Goal: Task Accomplishment & Management: Complete application form

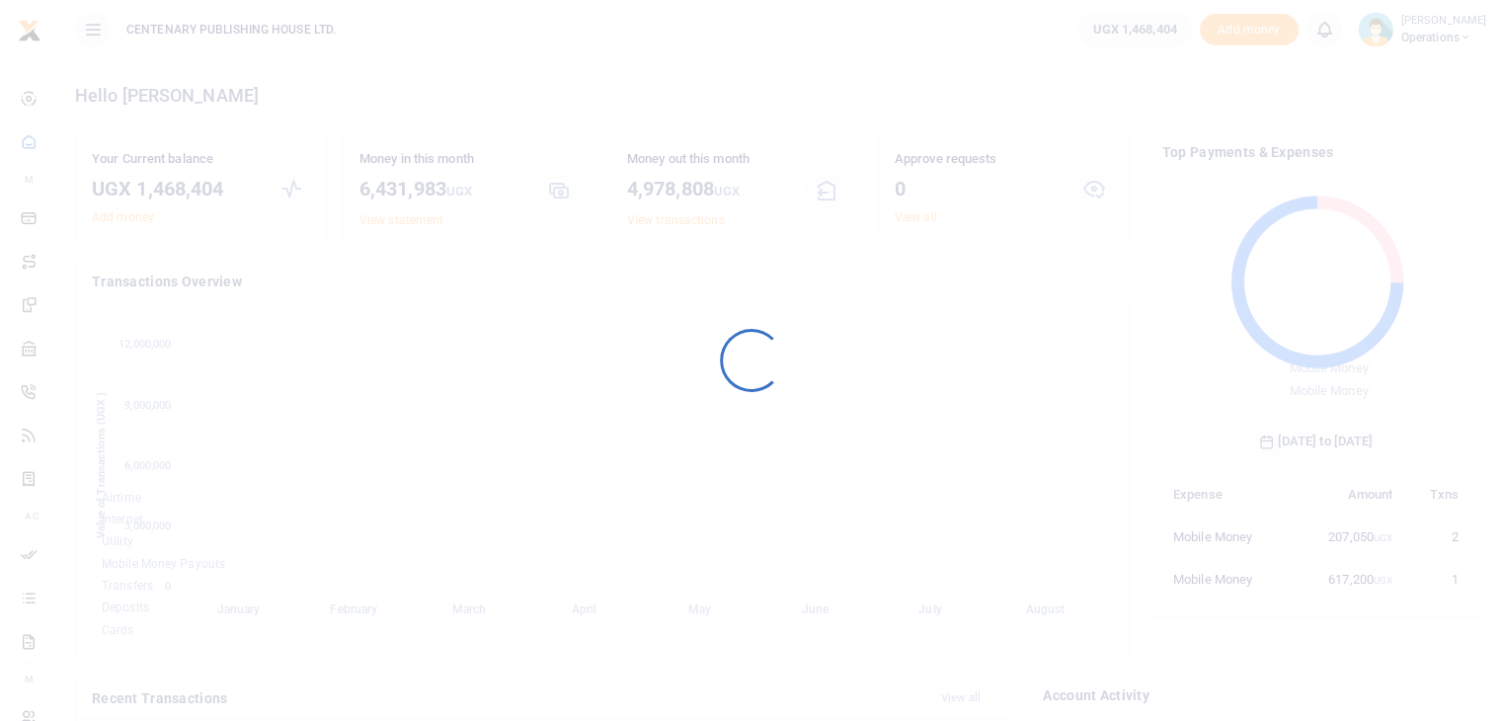
scroll to position [262, 292]
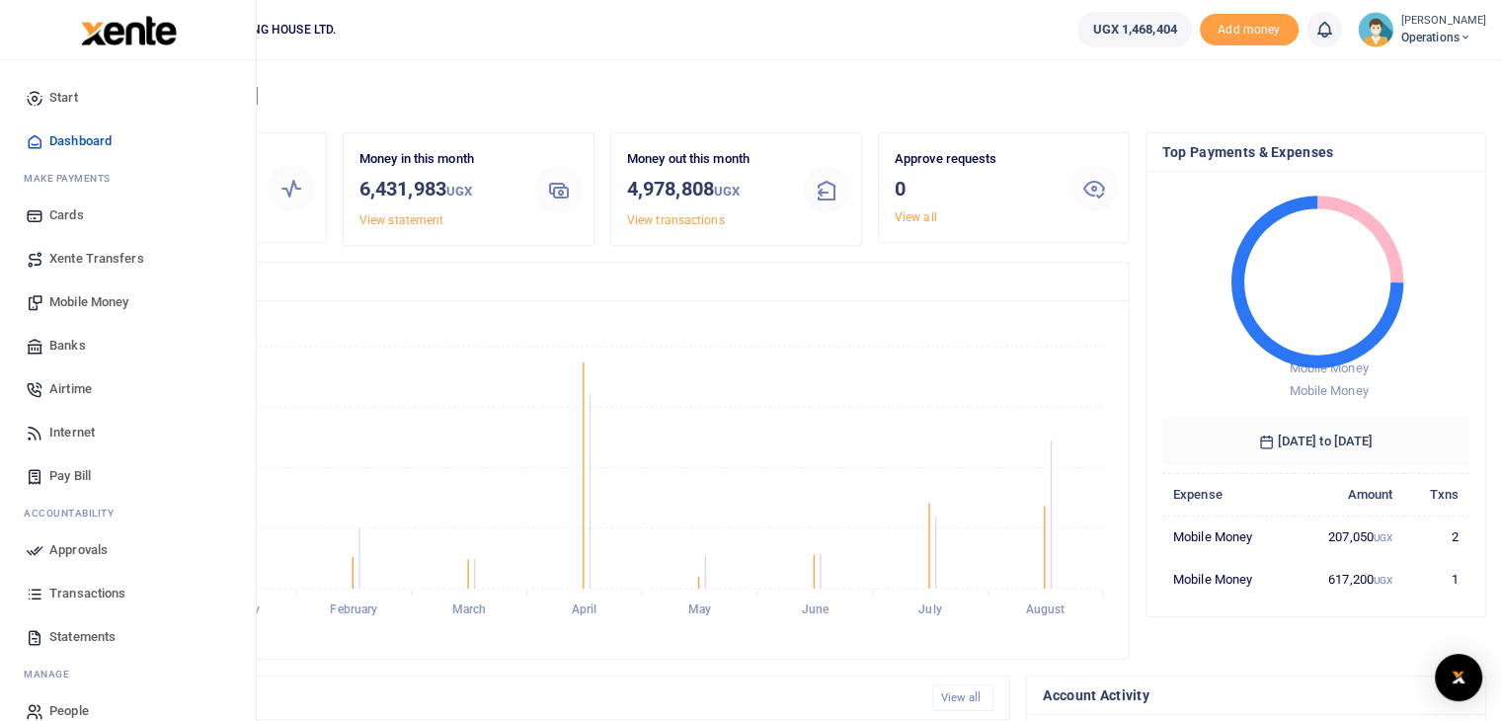
click at [137, 301] on link "Mobile Money" at bounding box center [128, 301] width 224 height 43
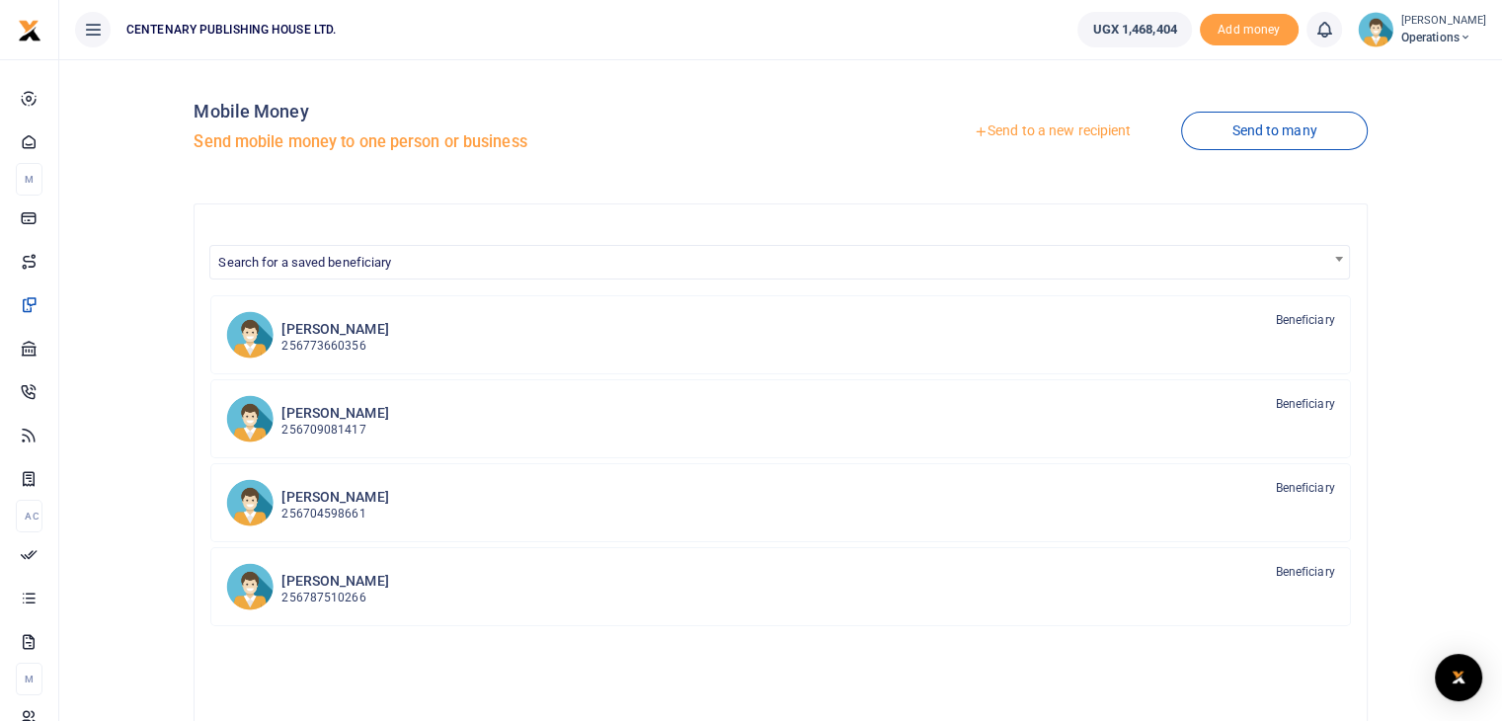
click at [1039, 133] on link "Send to a new recipient" at bounding box center [1052, 132] width 258 height 36
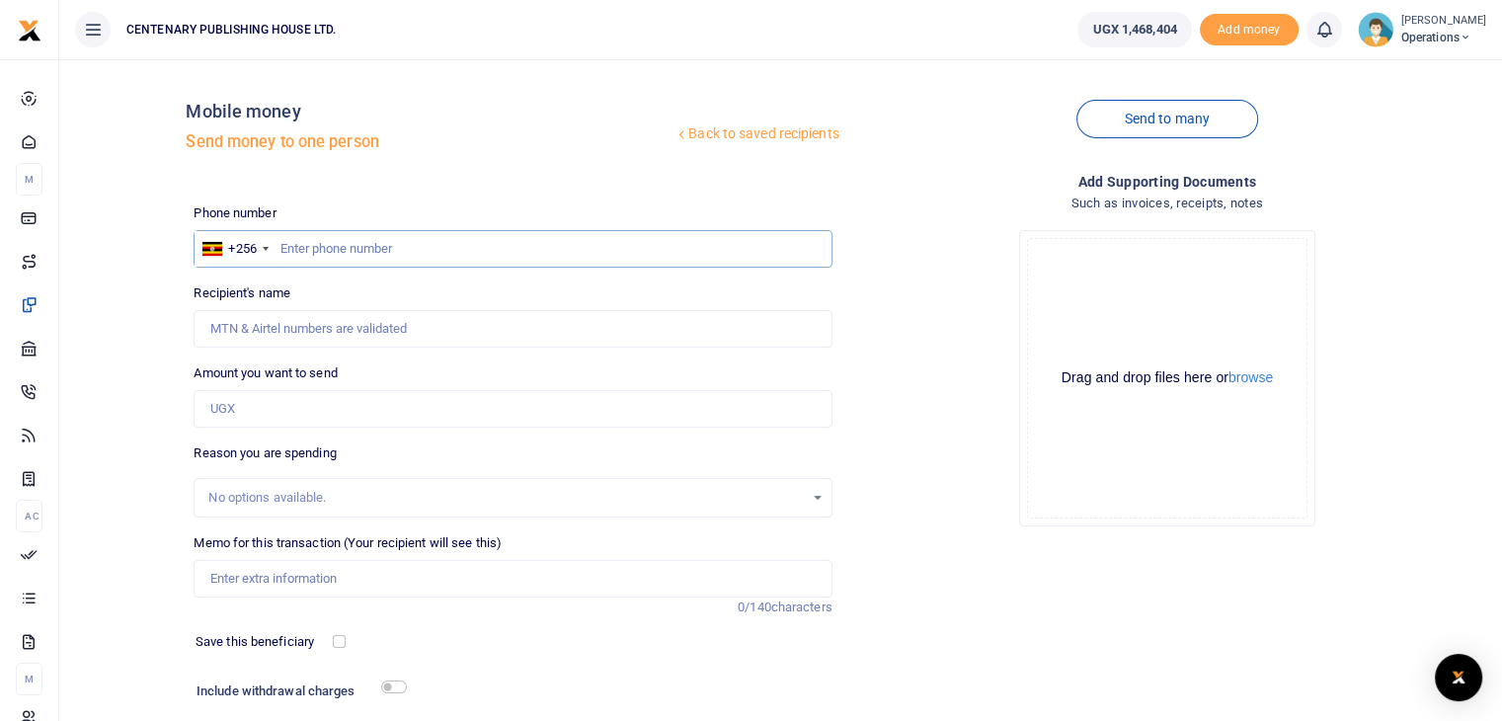
click at [276, 248] on input "text" at bounding box center [513, 249] width 638 height 38
type input "773005295"
type input "[PERSON_NAME]"
type input "773005295"
click at [252, 420] on input "Amount you want to send" at bounding box center [513, 409] width 638 height 38
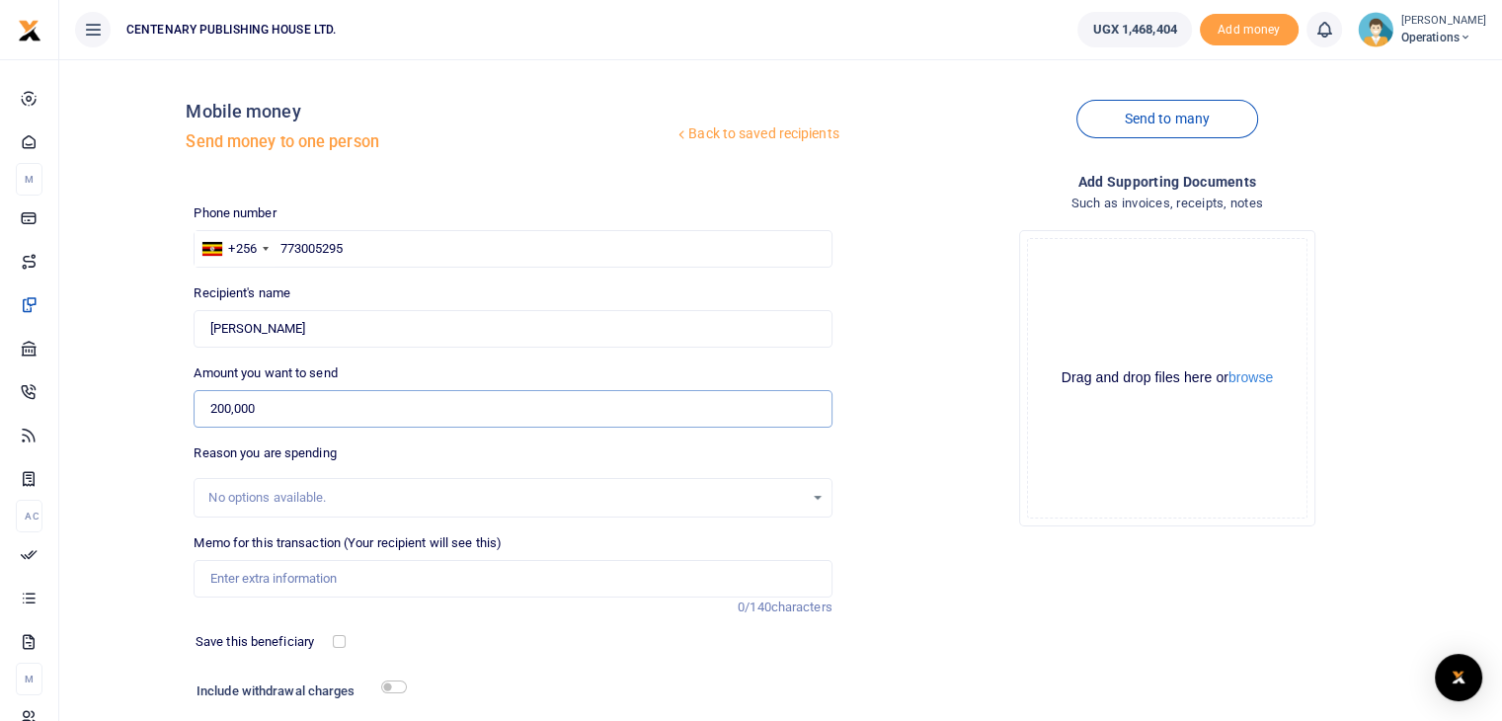
type input "200,000"
click at [357, 579] on input "Memo for this transaction (Your recipient will see this)" at bounding box center [513, 579] width 638 height 38
type input "Venue charges"
click at [342, 641] on input "checkbox" at bounding box center [339, 641] width 13 height 13
checkbox input "true"
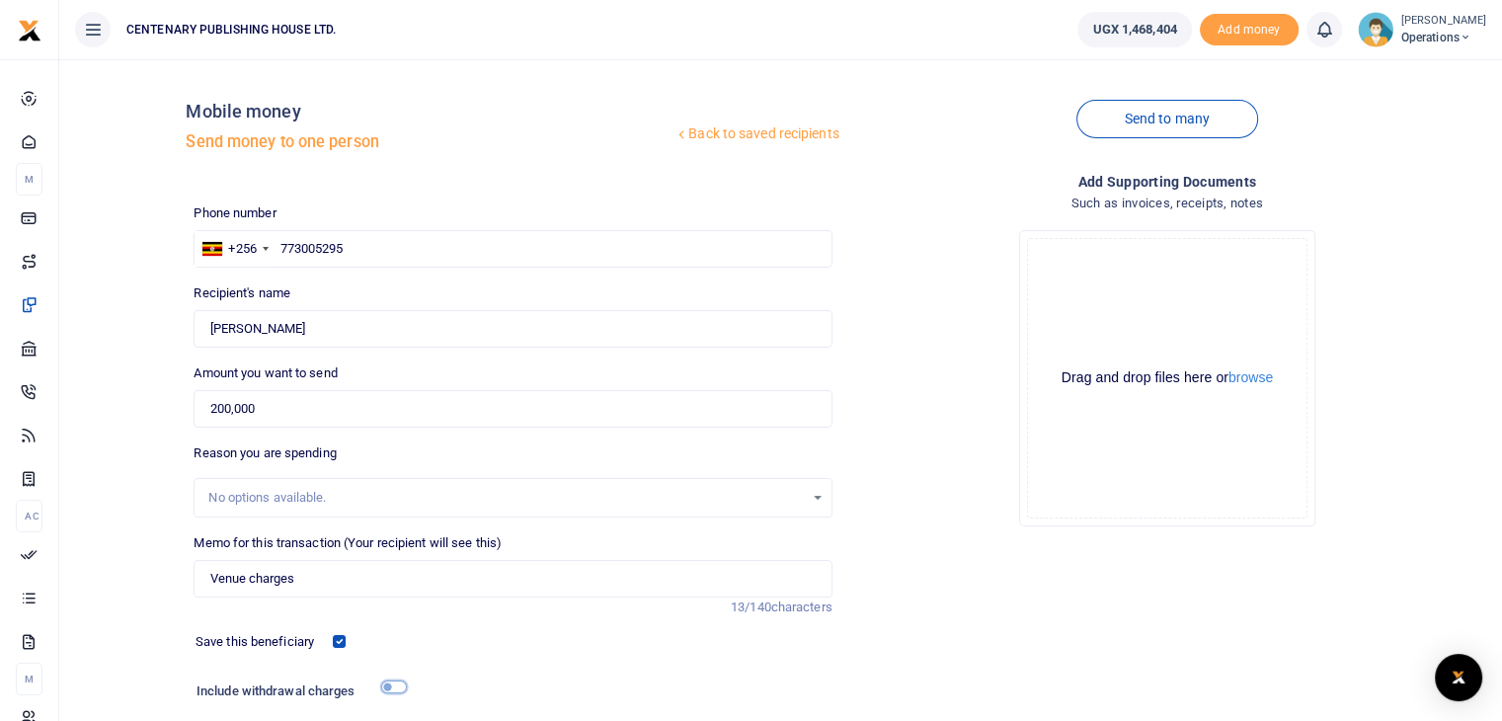
click at [383, 686] on input "checkbox" at bounding box center [394, 686] width 26 height 13
checkbox input "true"
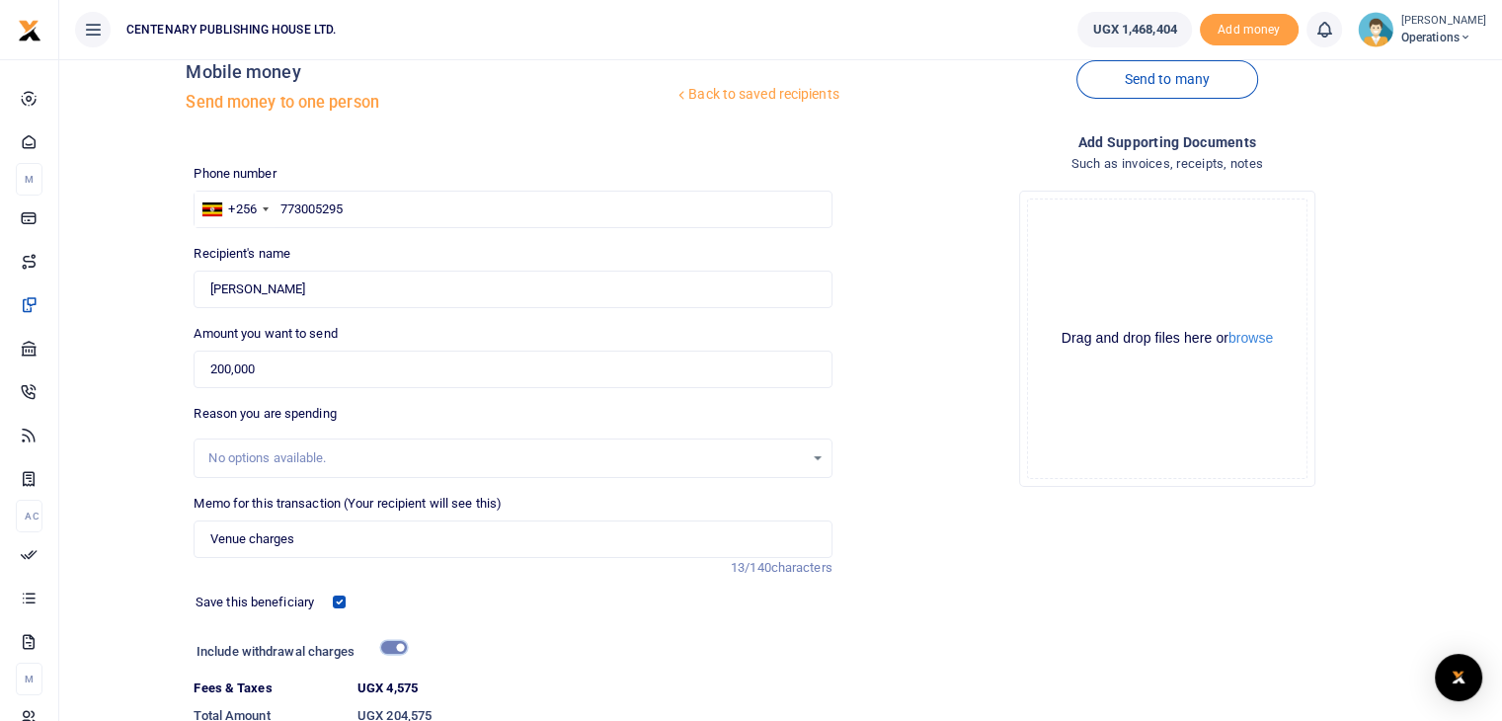
scroll to position [189, 0]
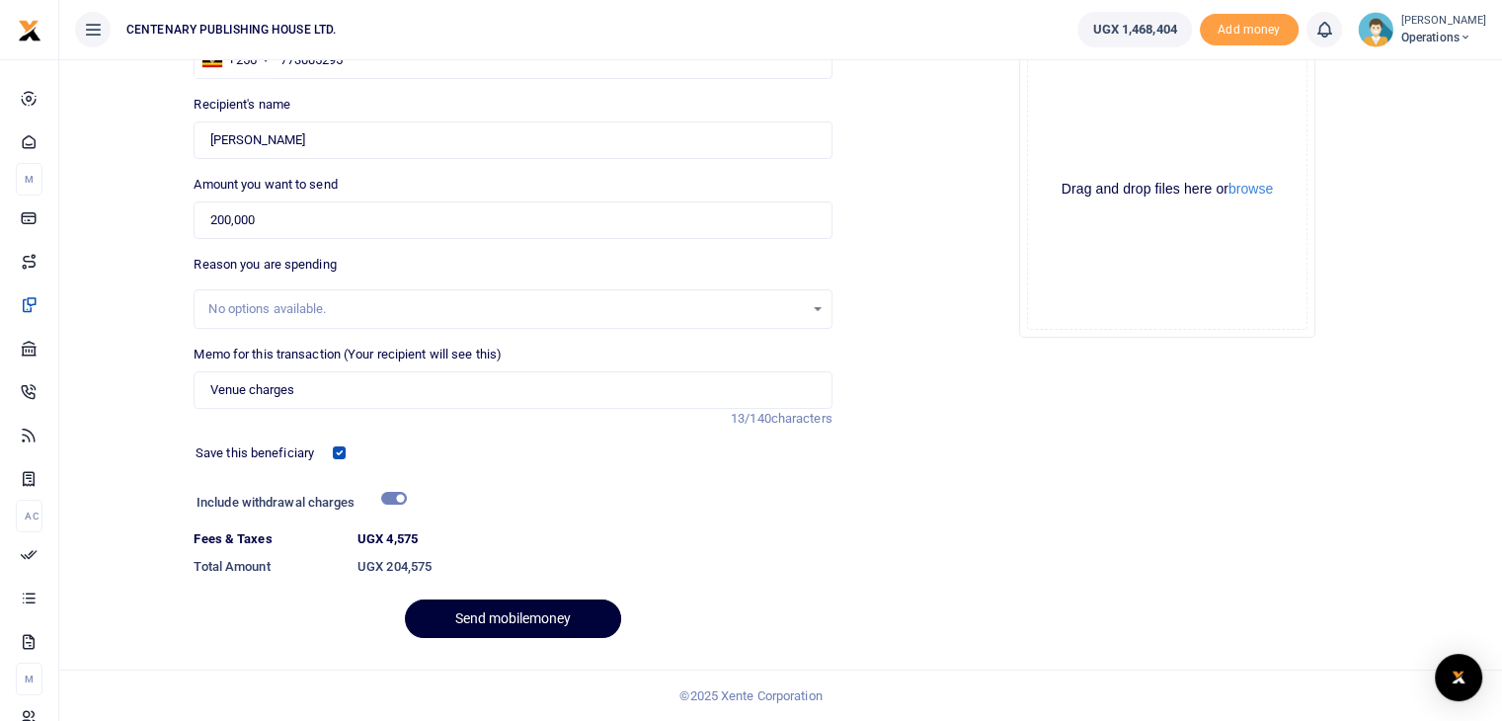
click at [542, 613] on button "Send mobilemoney" at bounding box center [513, 618] width 216 height 39
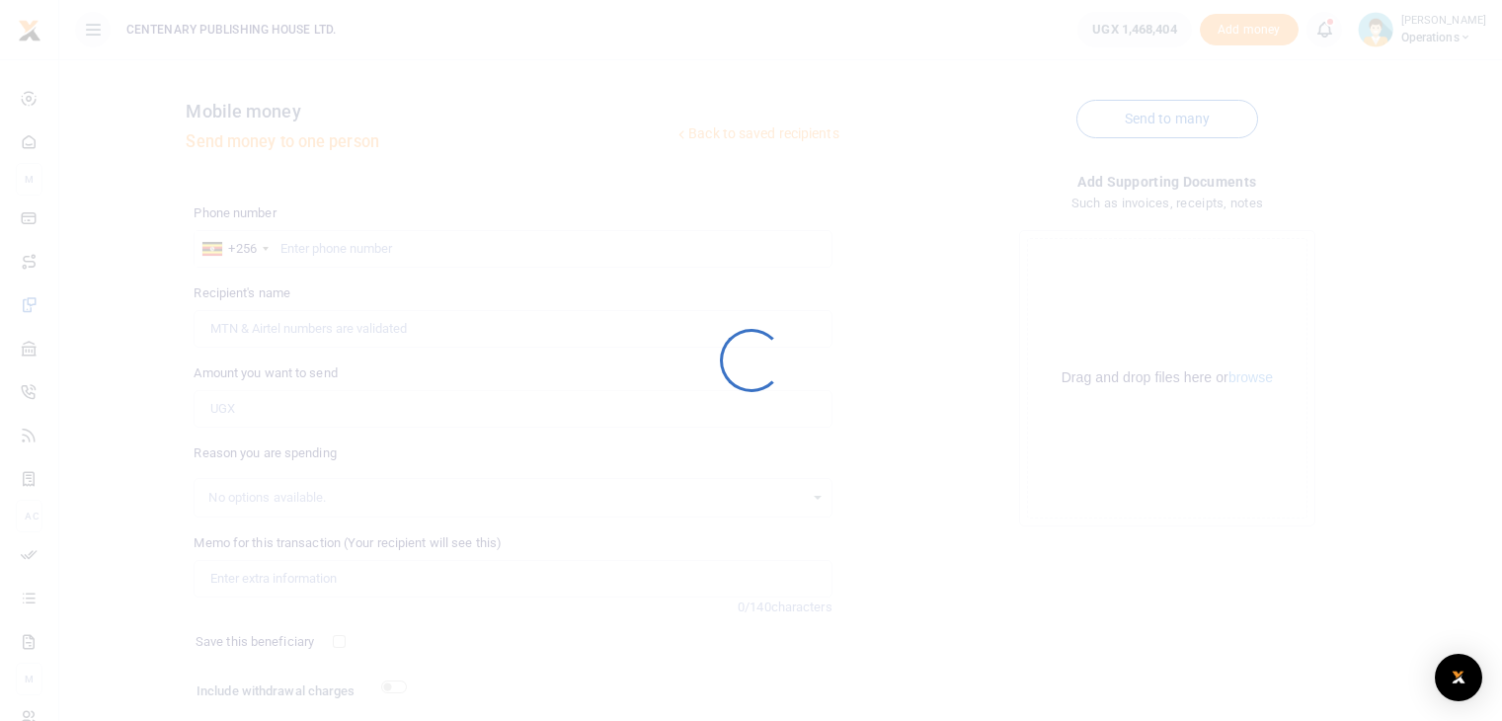
scroll to position [134, 0]
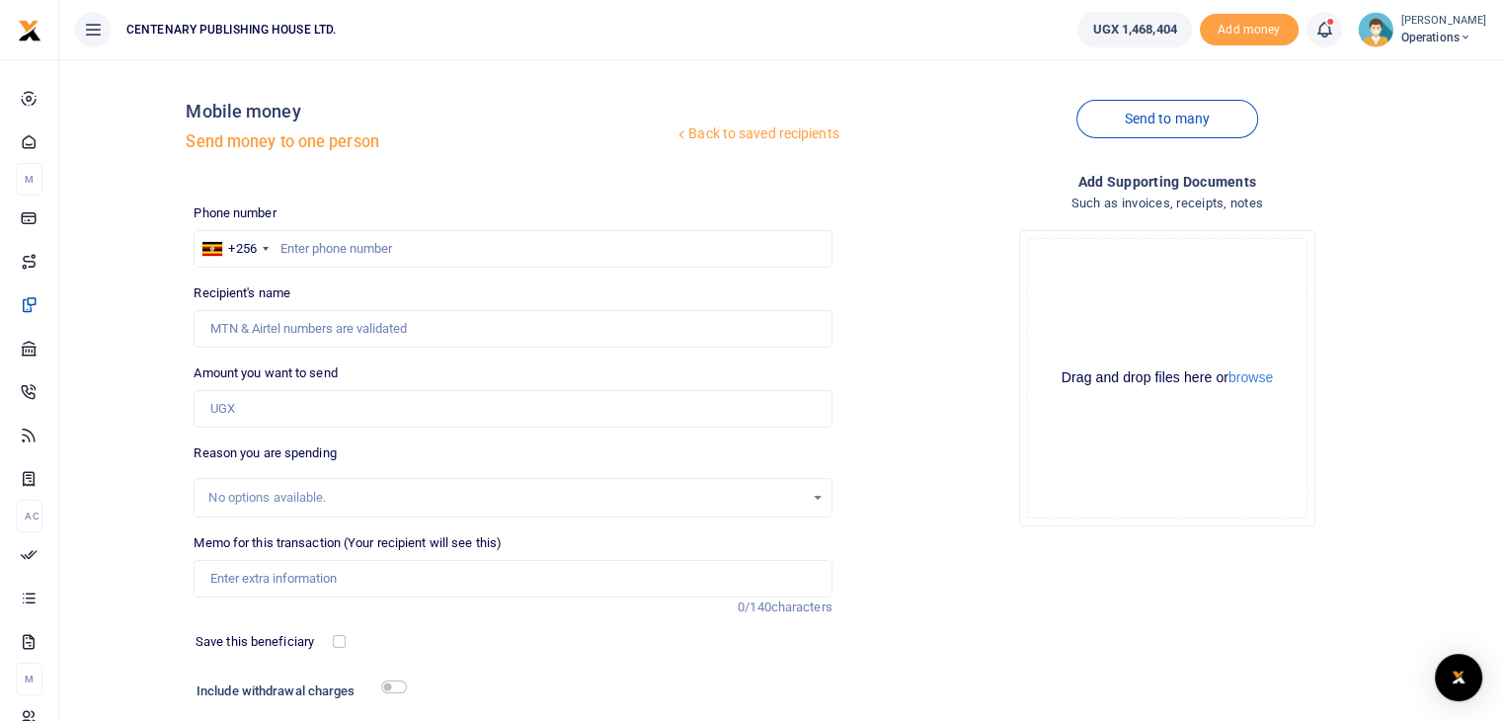
click at [1334, 33] on icon at bounding box center [1324, 30] width 20 height 22
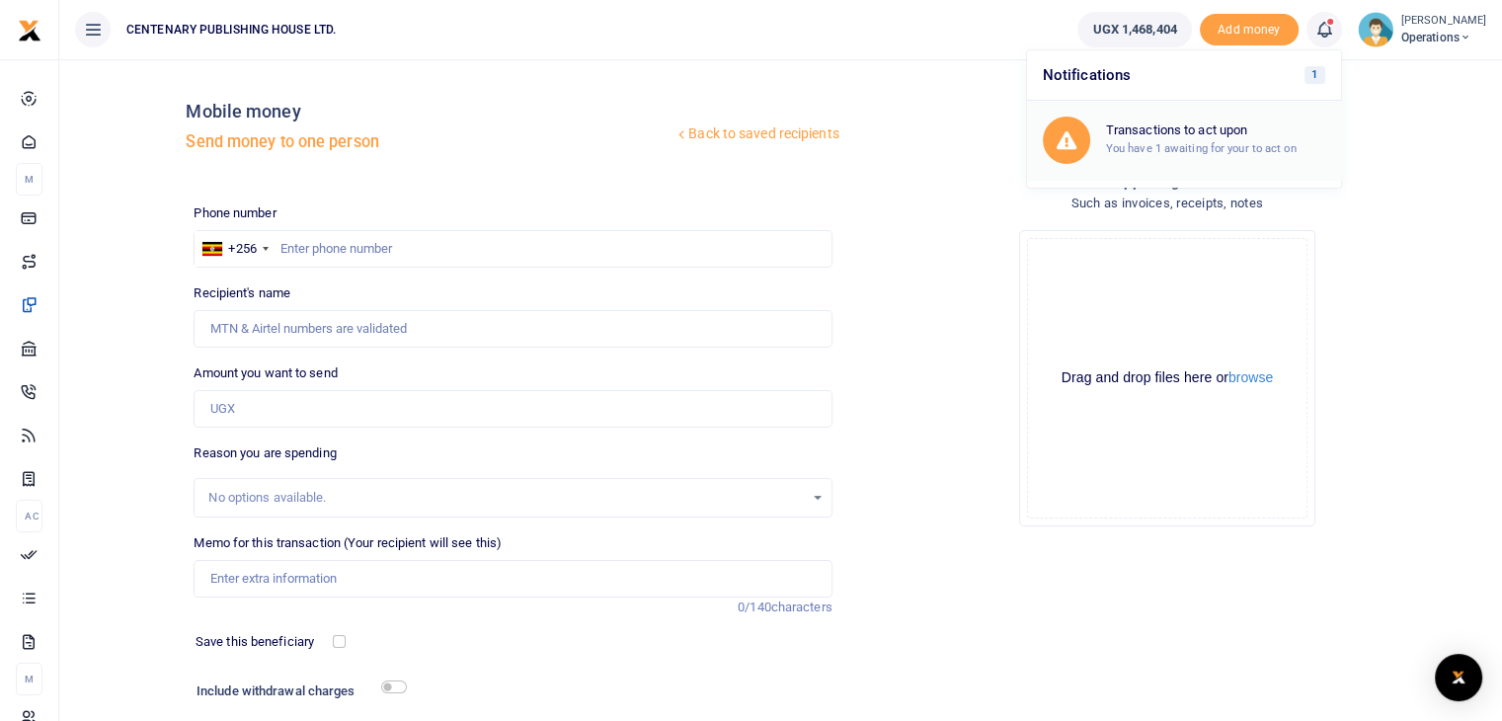
click at [1229, 141] on small "You have 1 awaiting for your to act on" at bounding box center [1201, 148] width 191 height 14
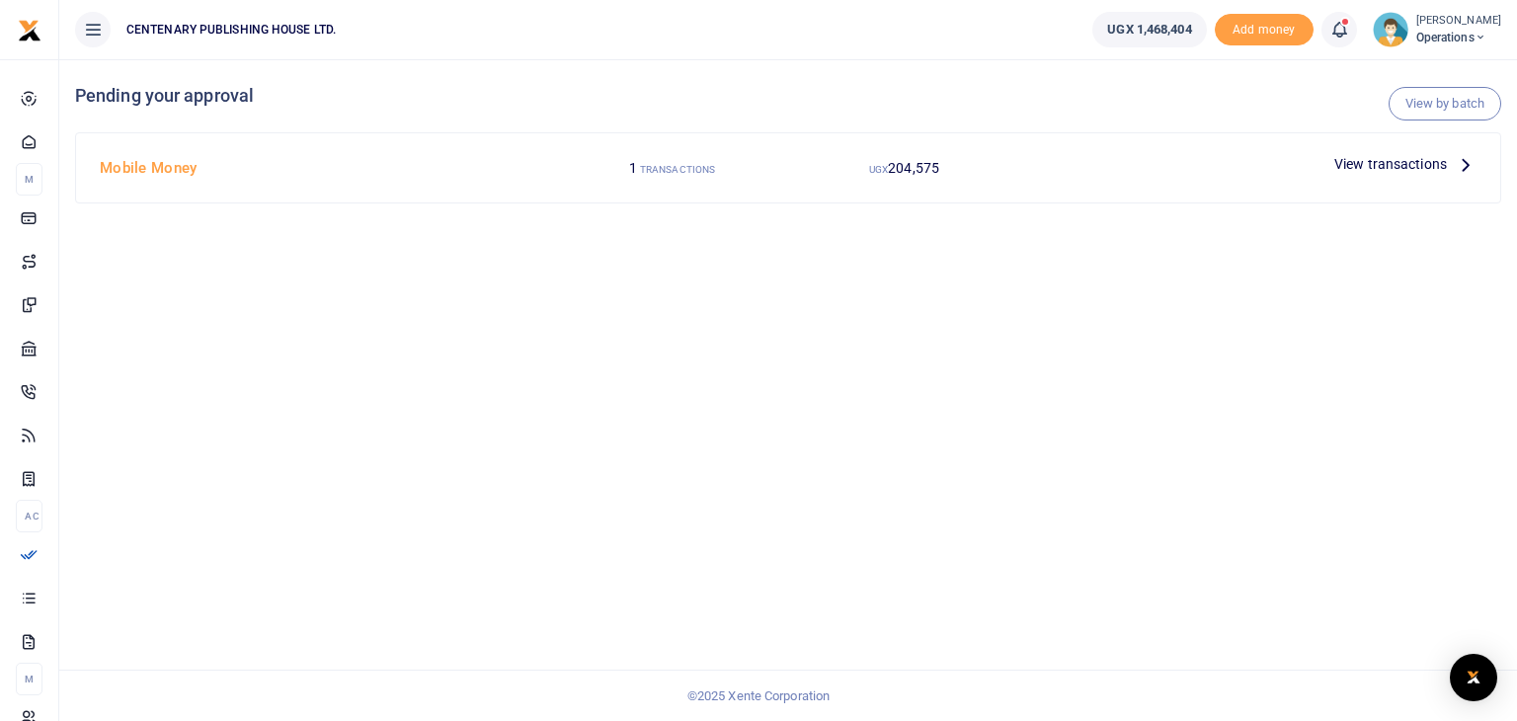
click at [1446, 159] on span "View transactions" at bounding box center [1390, 164] width 113 height 22
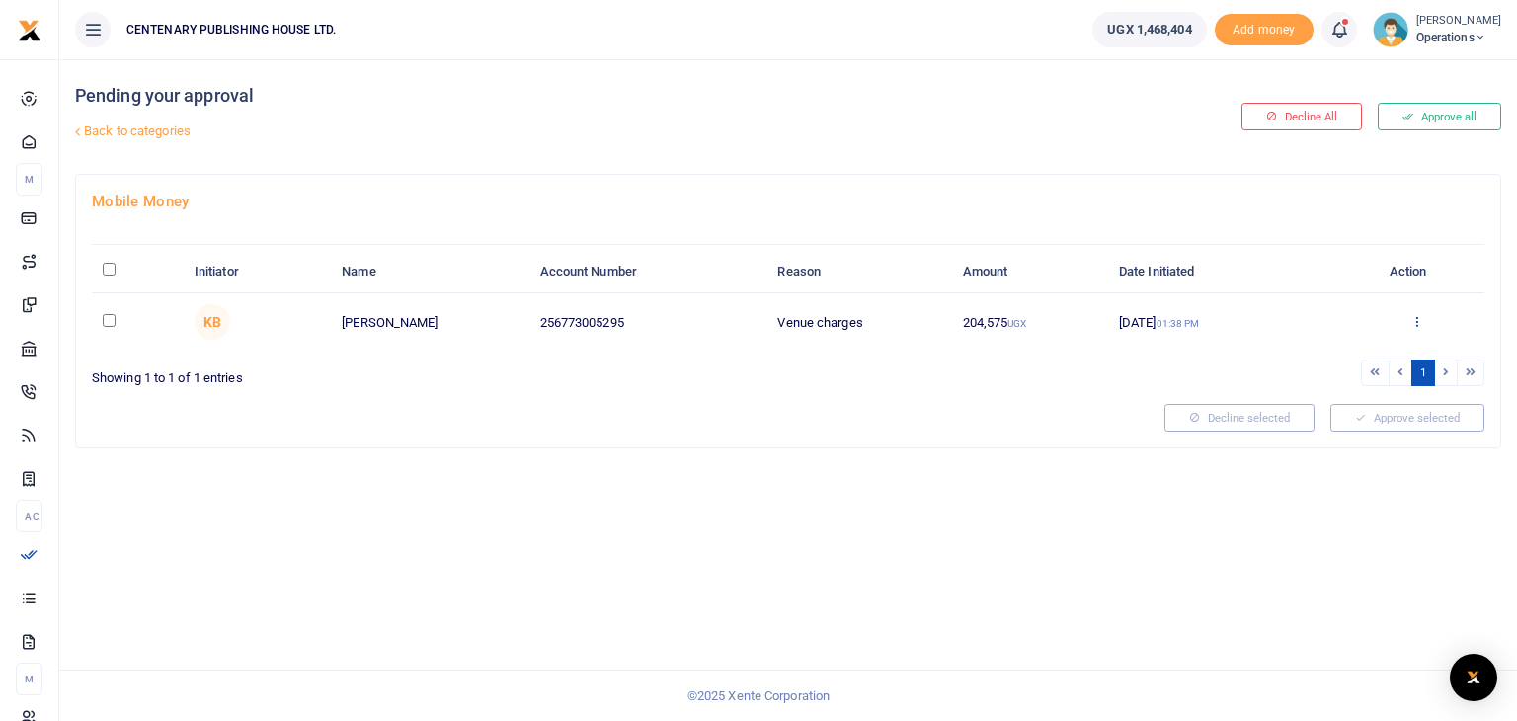
click at [1414, 321] on icon at bounding box center [1416, 321] width 13 height 14
click at [1363, 353] on link "Approve" at bounding box center [1345, 354] width 156 height 28
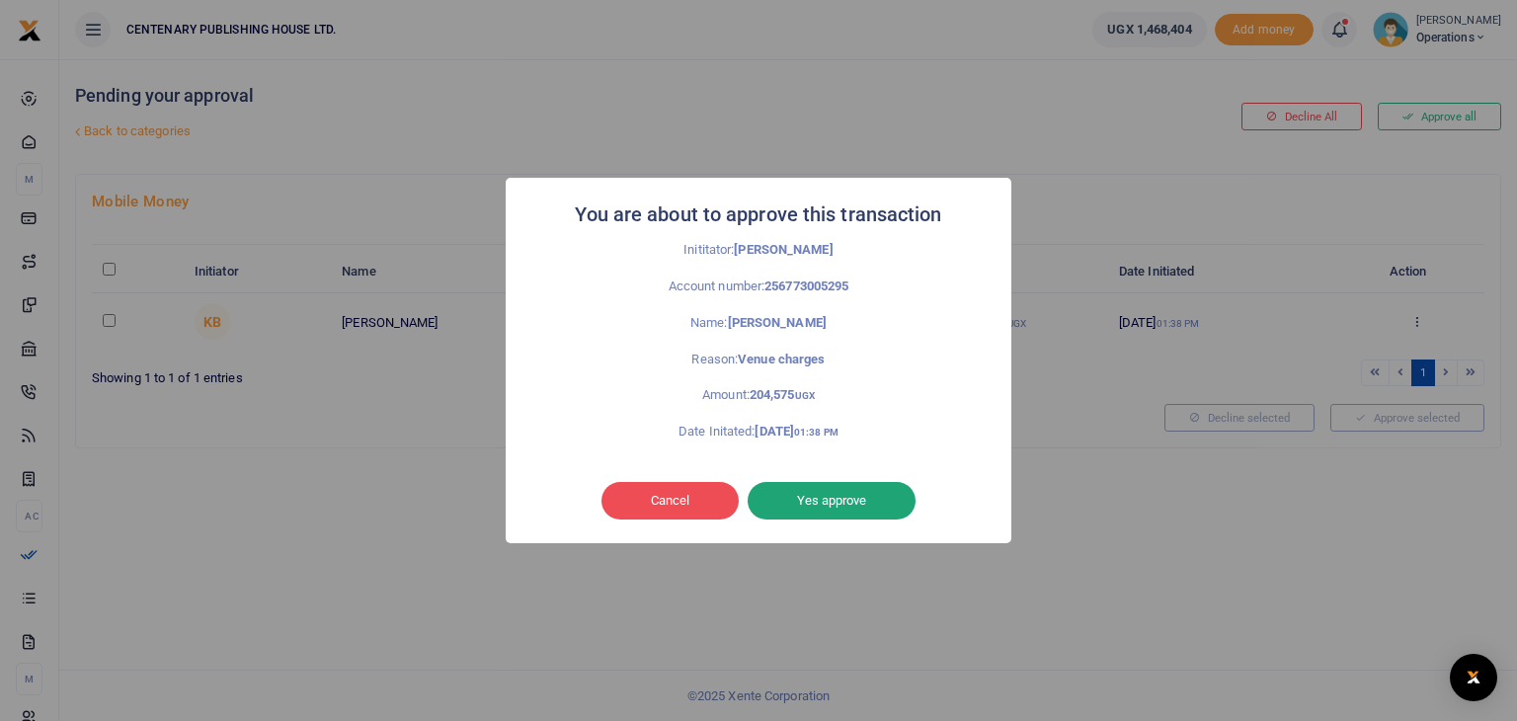
click at [865, 501] on button "Yes approve" at bounding box center [831, 501] width 168 height 38
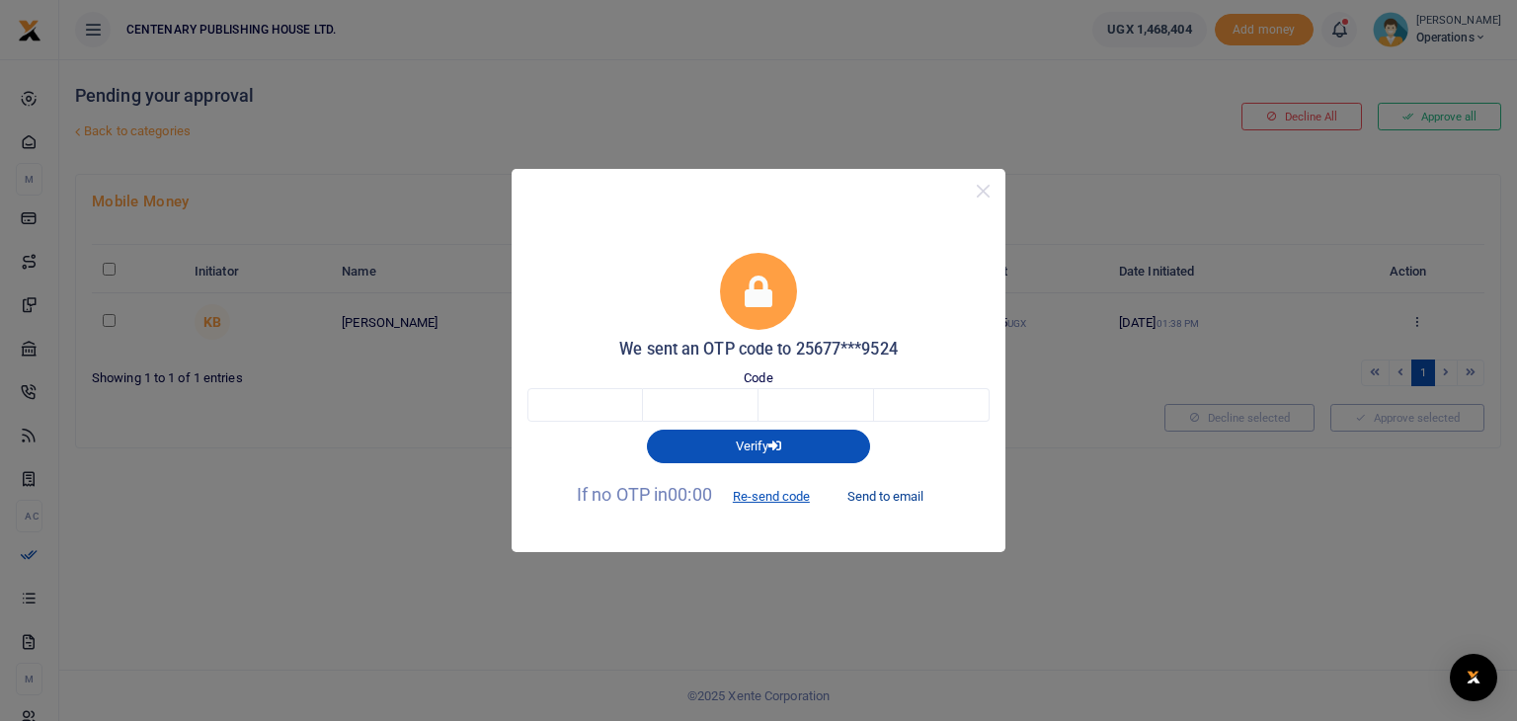
click at [869, 491] on button "Send to email" at bounding box center [885, 496] width 110 height 34
click at [616, 415] on input "text" at bounding box center [585, 405] width 116 height 34
type input "5"
type input "1"
type input "2"
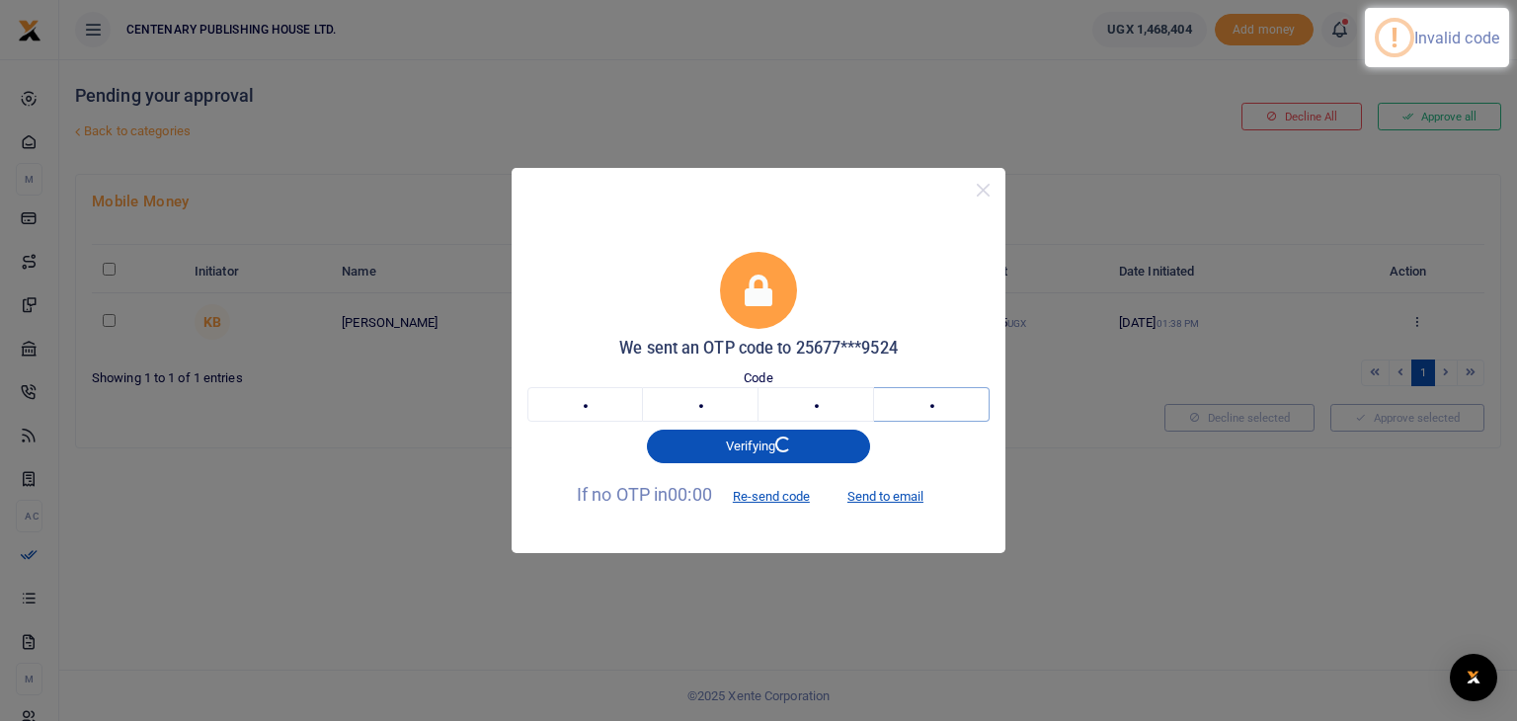
type input "2"
click at [612, 408] on input "5" at bounding box center [585, 404] width 116 height 34
type input "1"
type input "8"
type input "1"
